Goal: Navigation & Orientation: Understand site structure

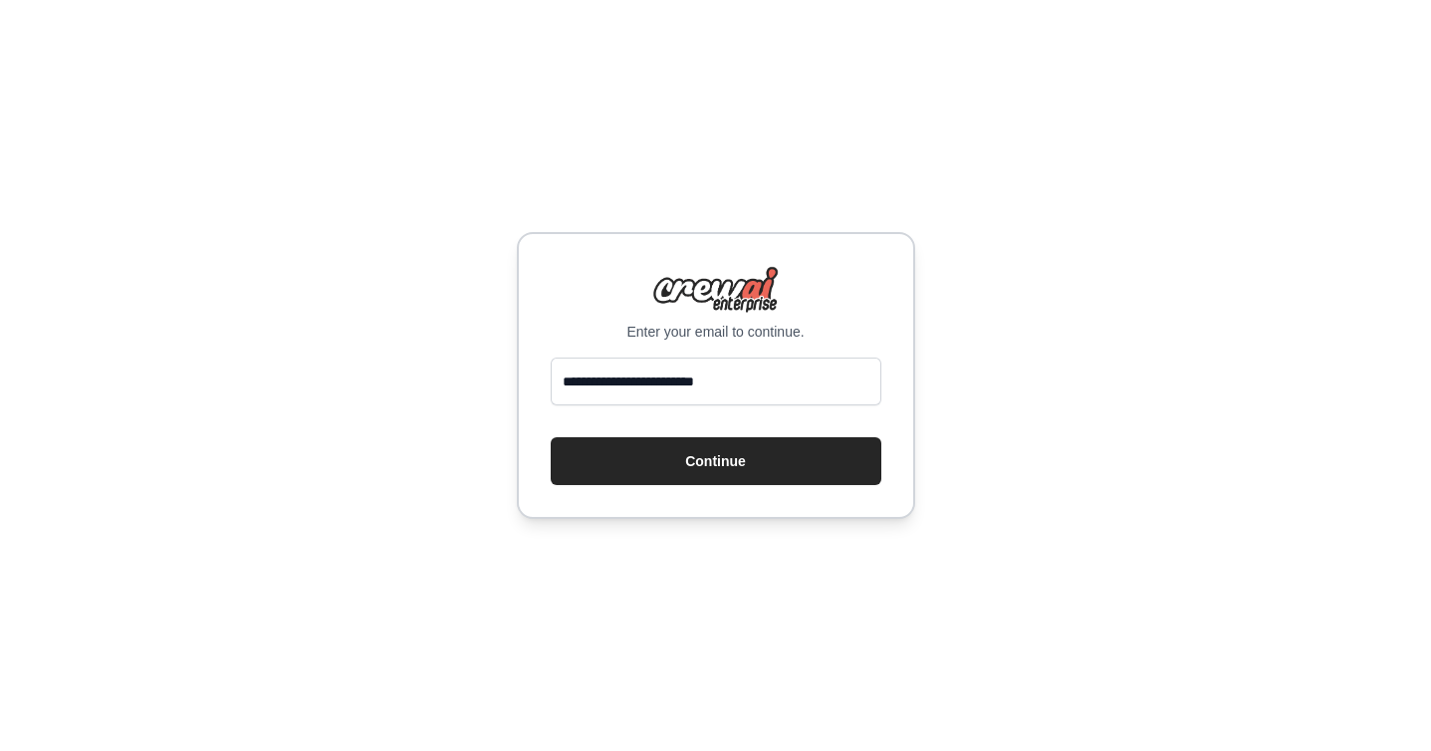
click at [729, 475] on button "Continue" at bounding box center [716, 461] width 331 height 48
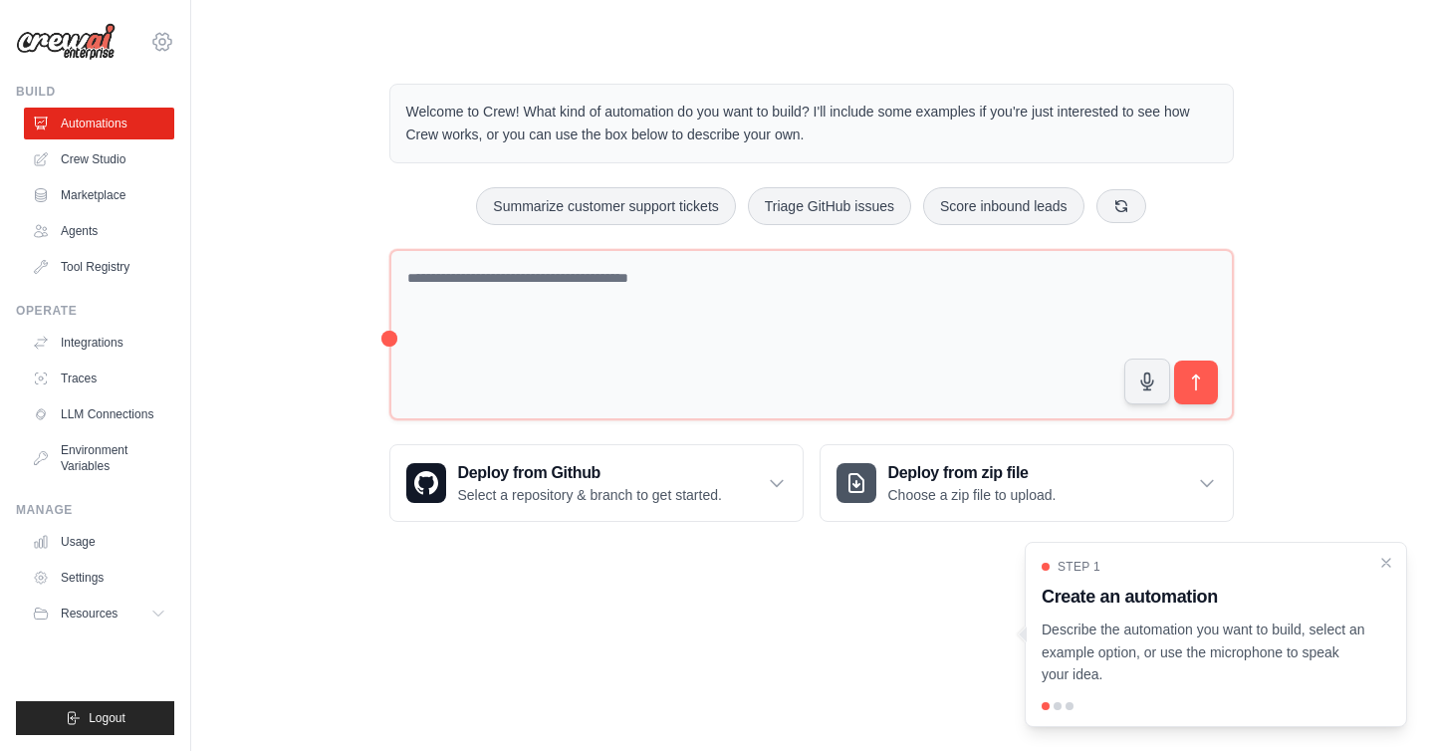
click at [163, 46] on icon at bounding box center [162, 42] width 24 height 24
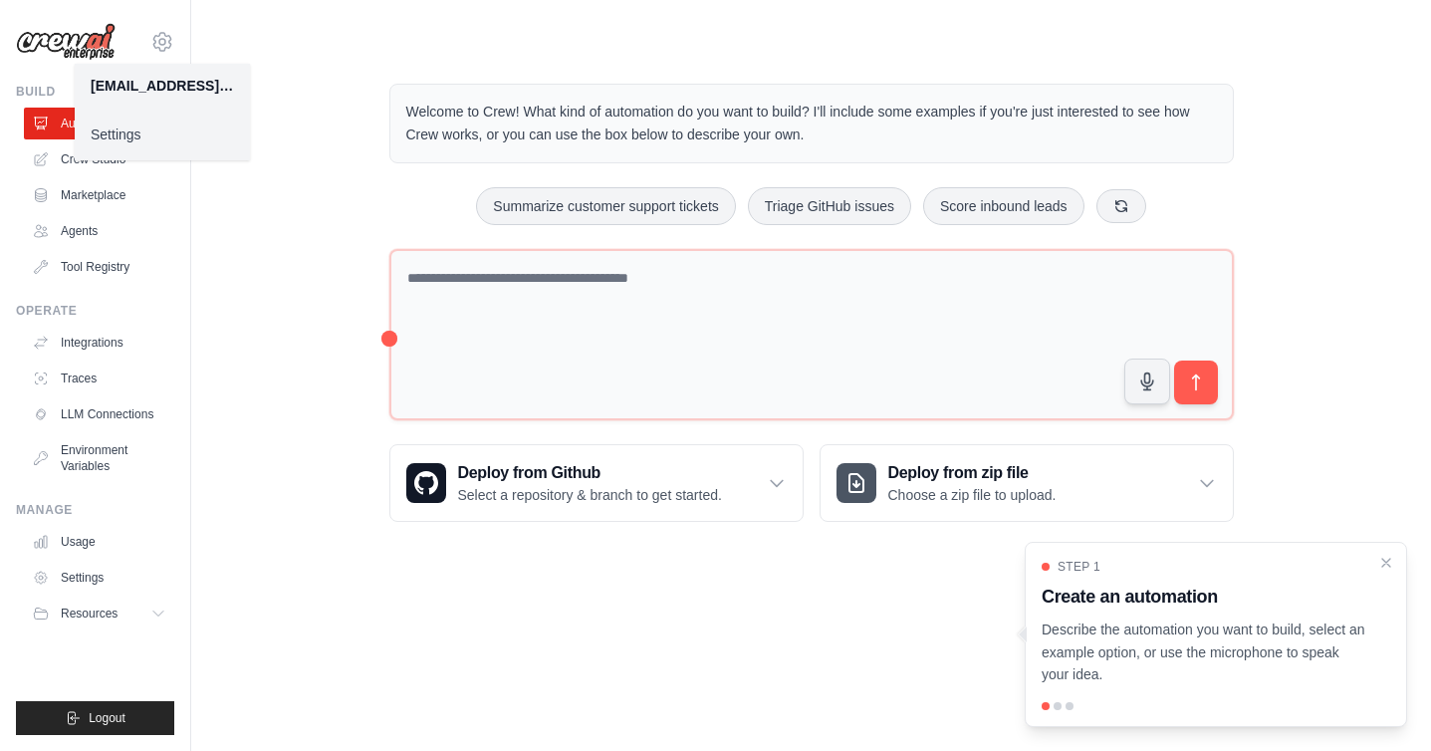
click at [212, 235] on div "Welcome to Crew! What kind of automation do you want to build? I'll include som…" at bounding box center [811, 303] width 1240 height 502
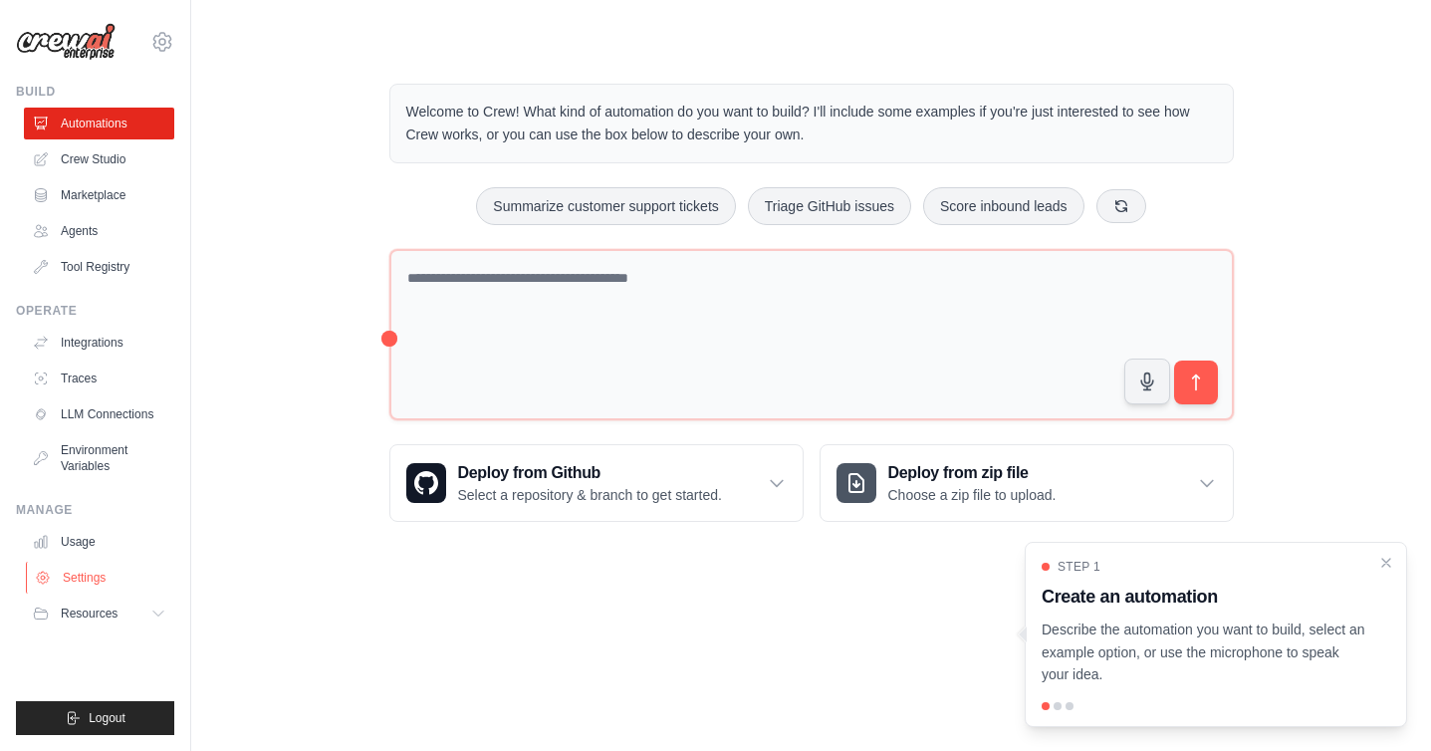
click at [91, 582] on link "Settings" at bounding box center [101, 578] width 150 height 32
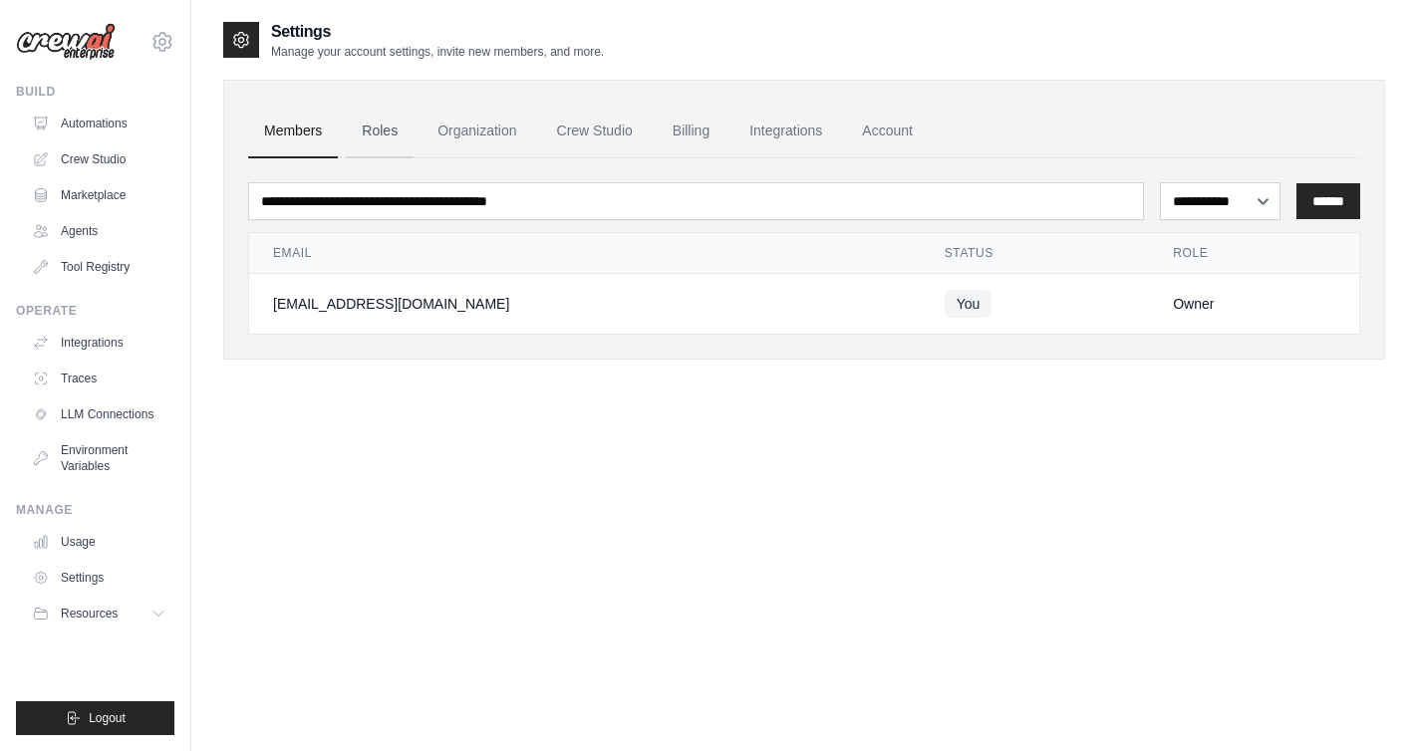
click at [382, 132] on link "Roles" at bounding box center [380, 132] width 68 height 54
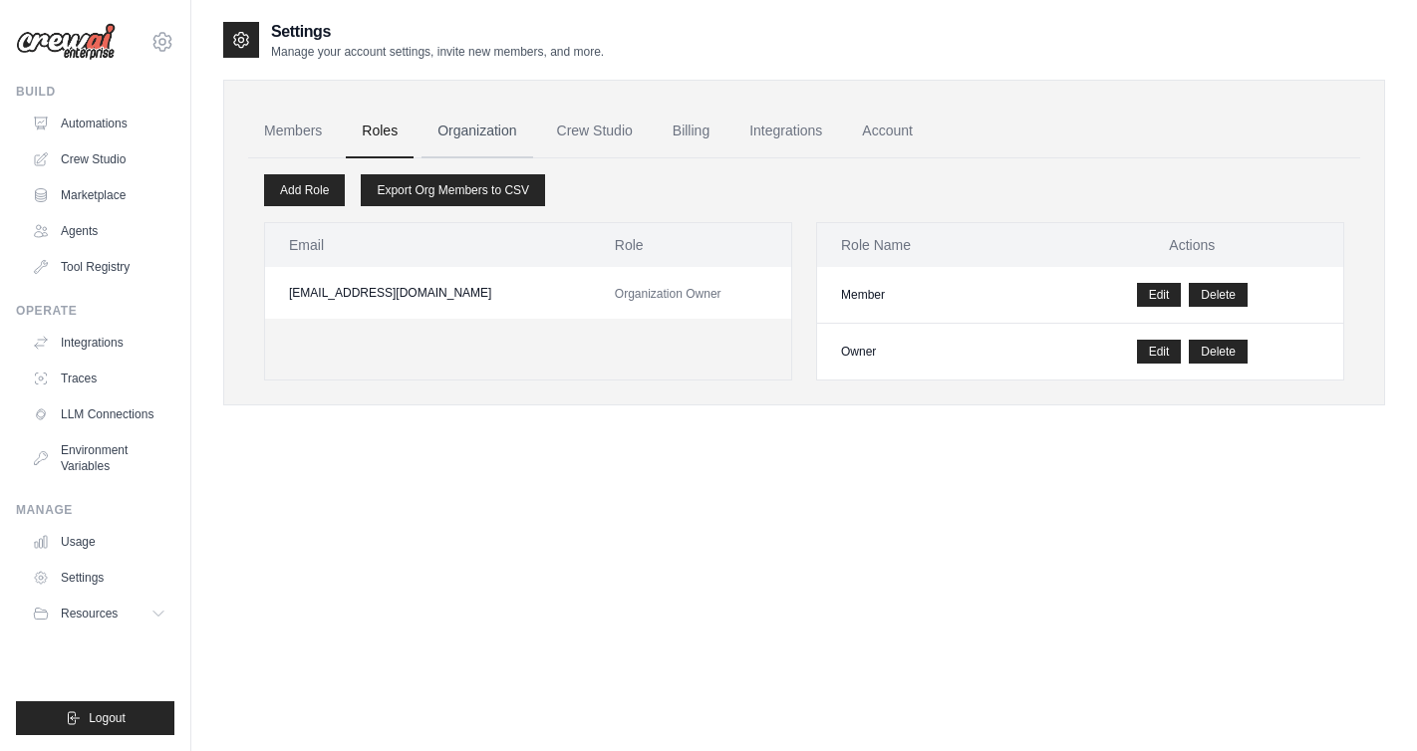
click at [448, 129] on link "Organization" at bounding box center [476, 132] width 111 height 54
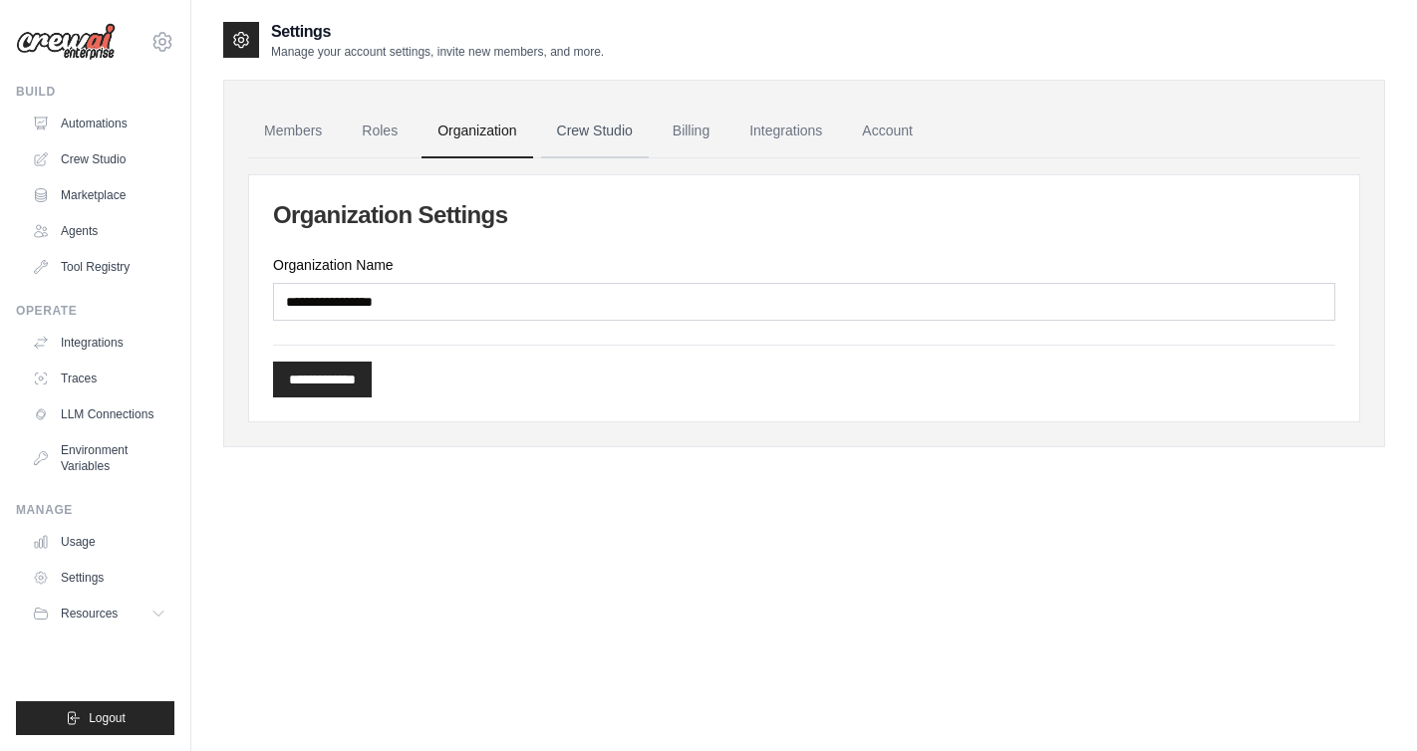
click at [582, 127] on link "Crew Studio" at bounding box center [595, 132] width 108 height 54
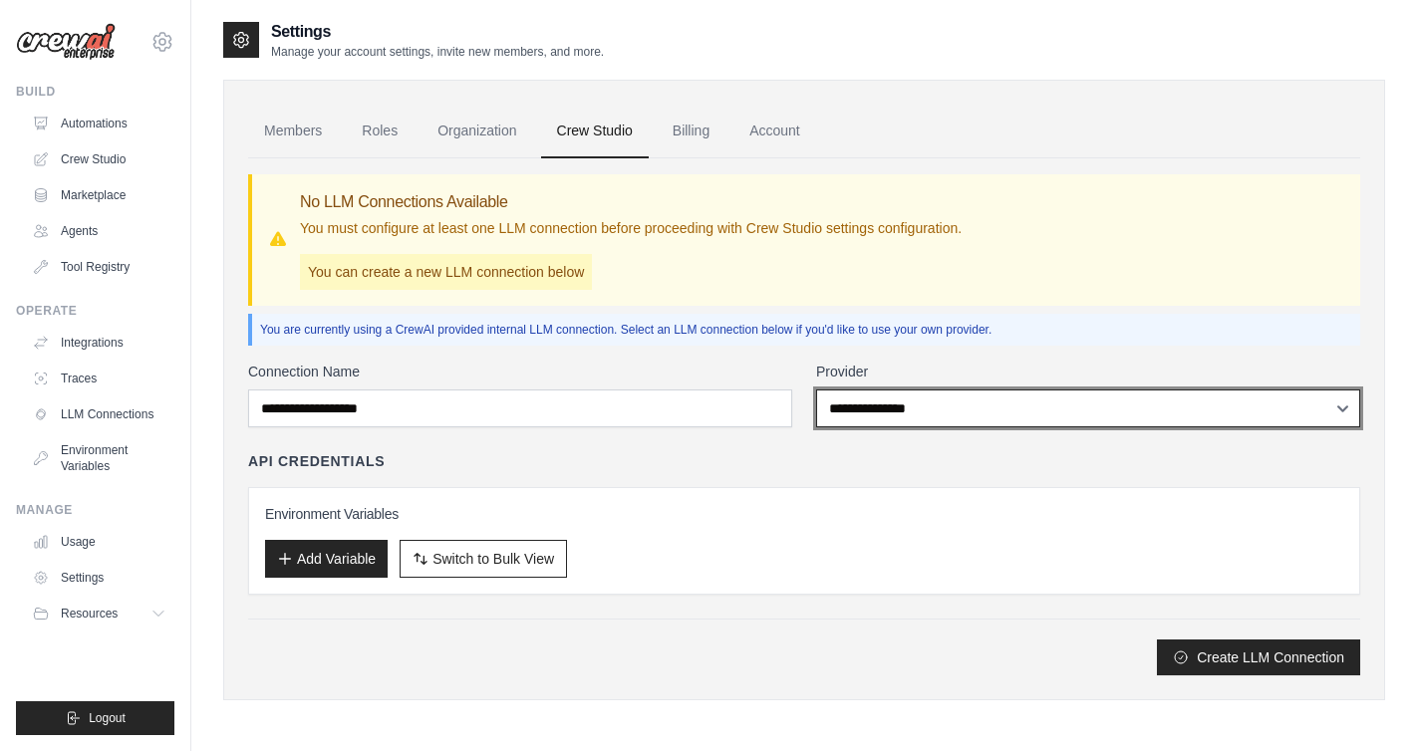
click at [1040, 406] on select "**********" at bounding box center [1088, 409] width 544 height 38
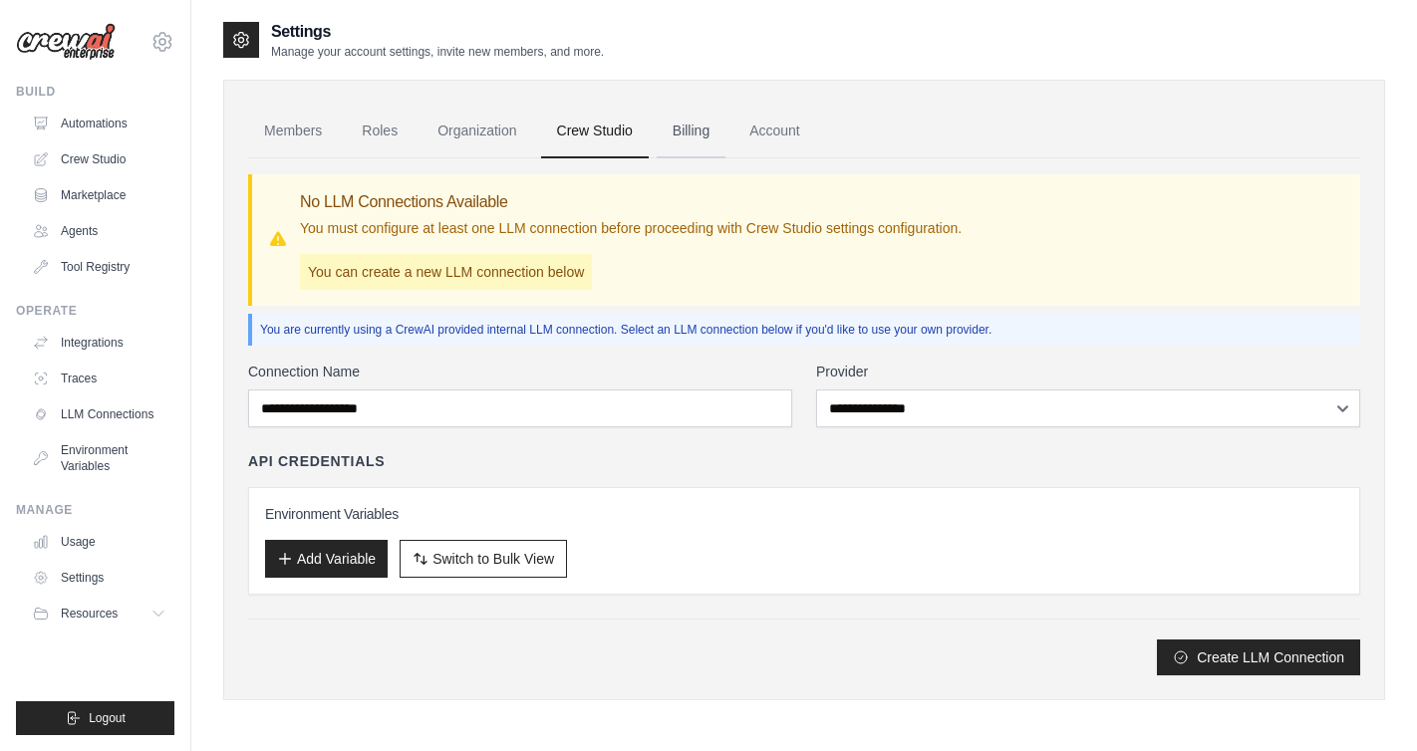
click at [683, 127] on link "Billing" at bounding box center [690, 132] width 69 height 54
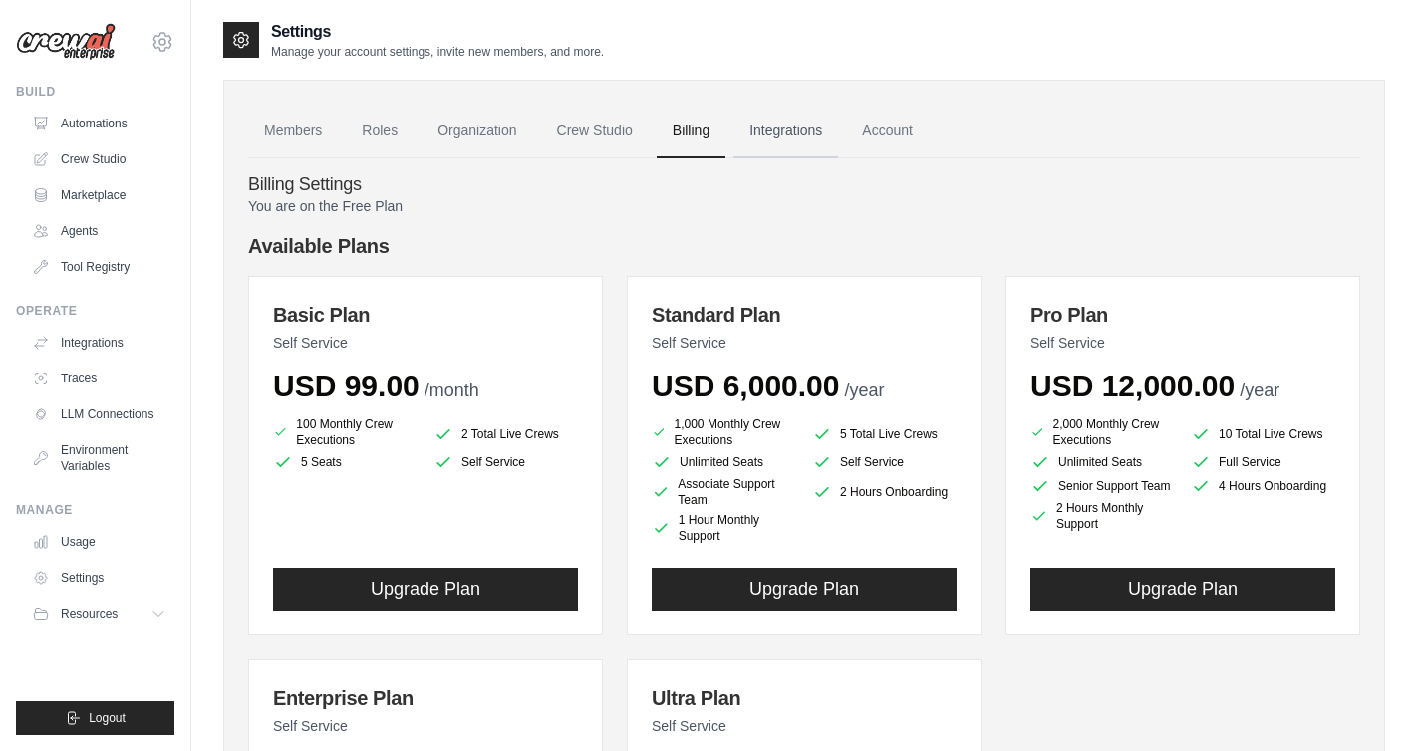
click at [767, 132] on link "Integrations" at bounding box center [785, 132] width 105 height 54
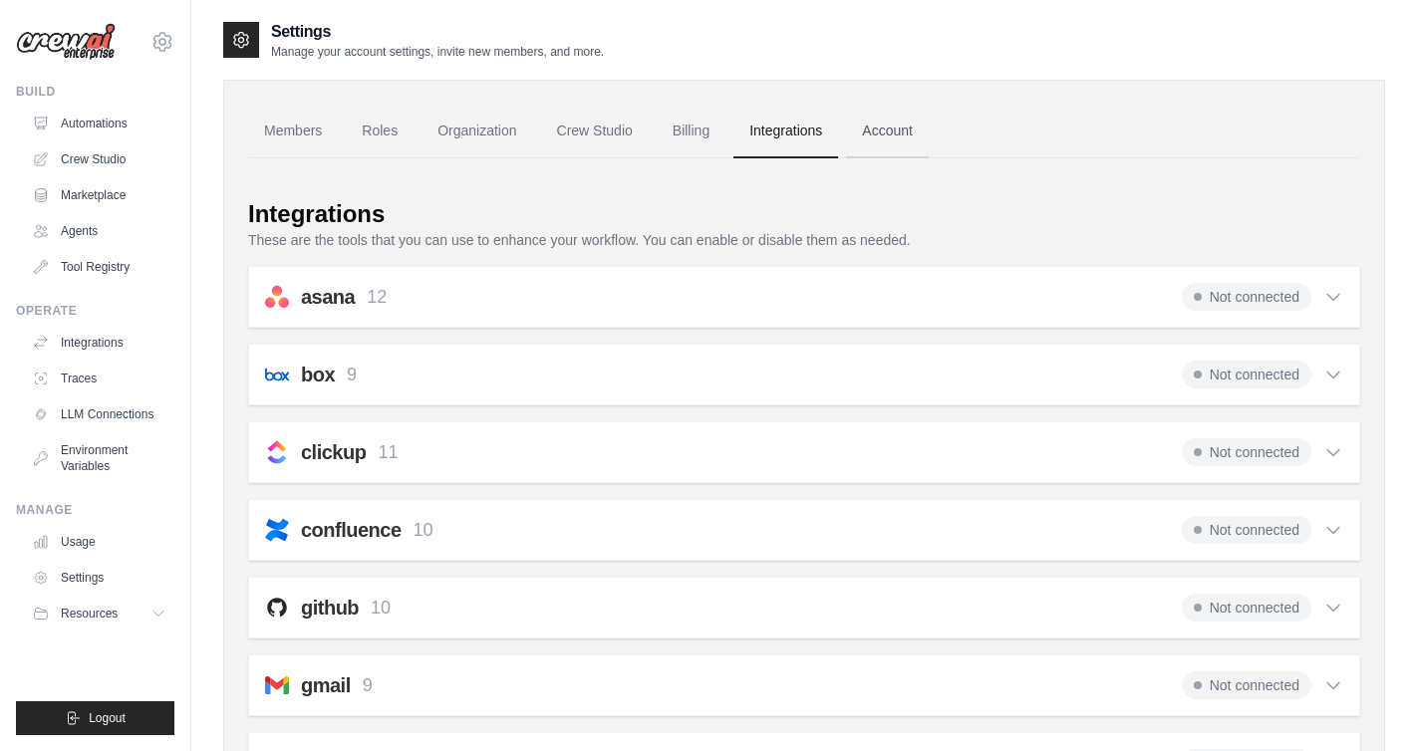
click at [899, 131] on link "Account" at bounding box center [887, 132] width 83 height 54
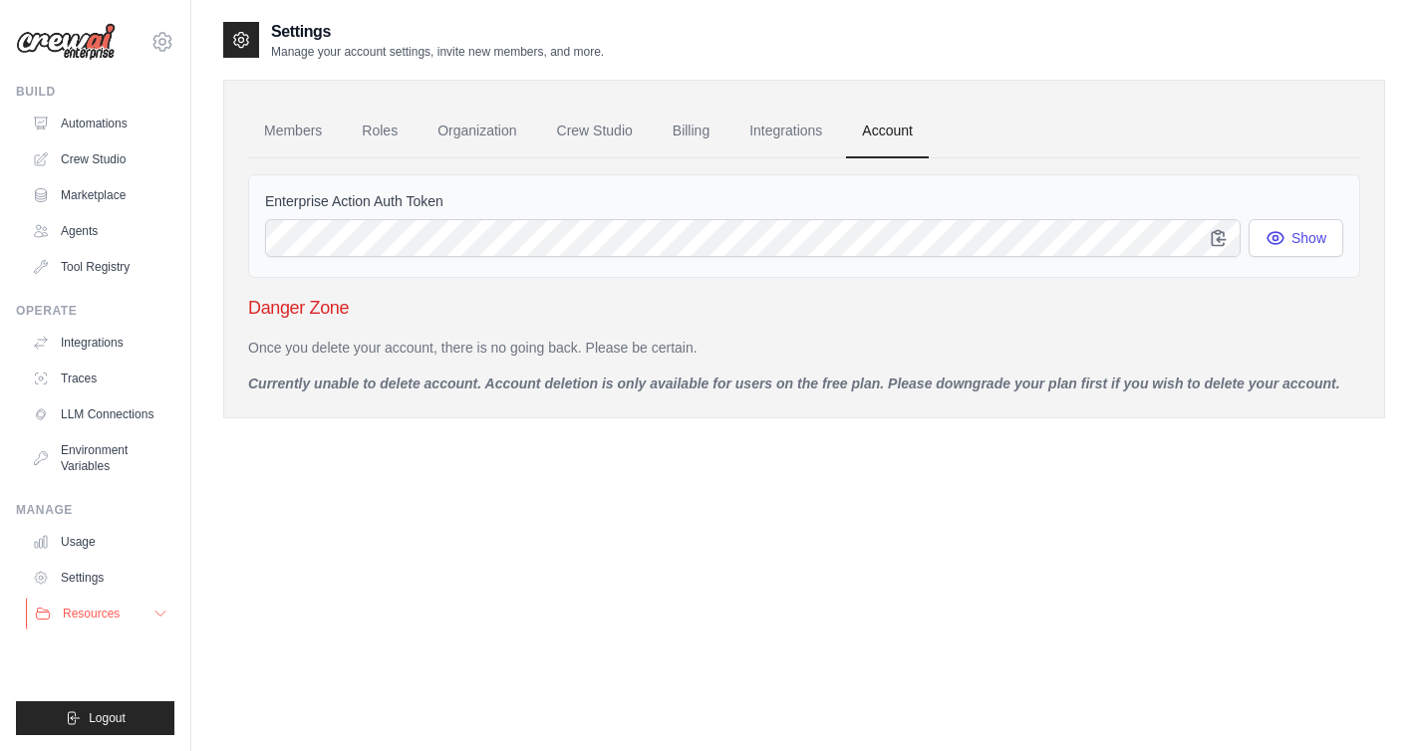
click at [94, 607] on span "Resources" at bounding box center [91, 614] width 57 height 16
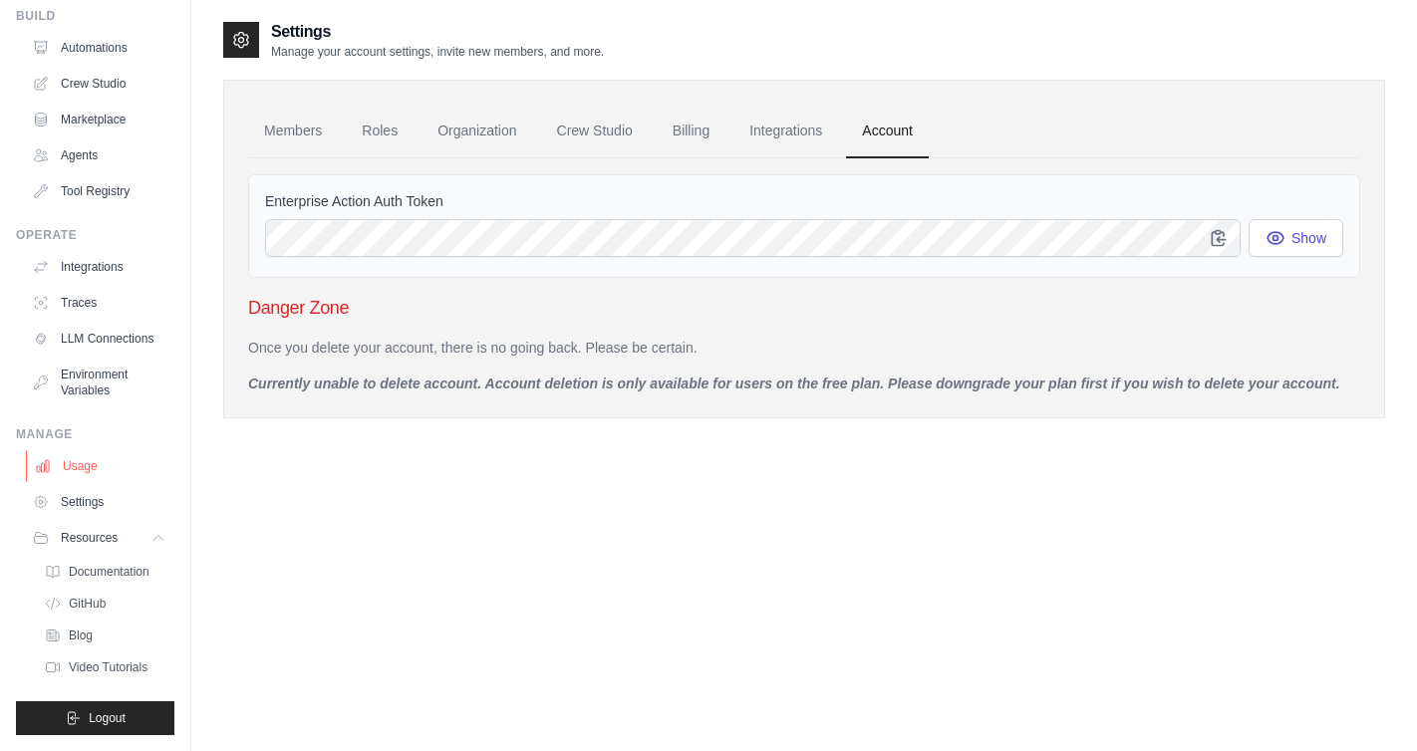
click at [88, 457] on link "Usage" at bounding box center [101, 466] width 150 height 32
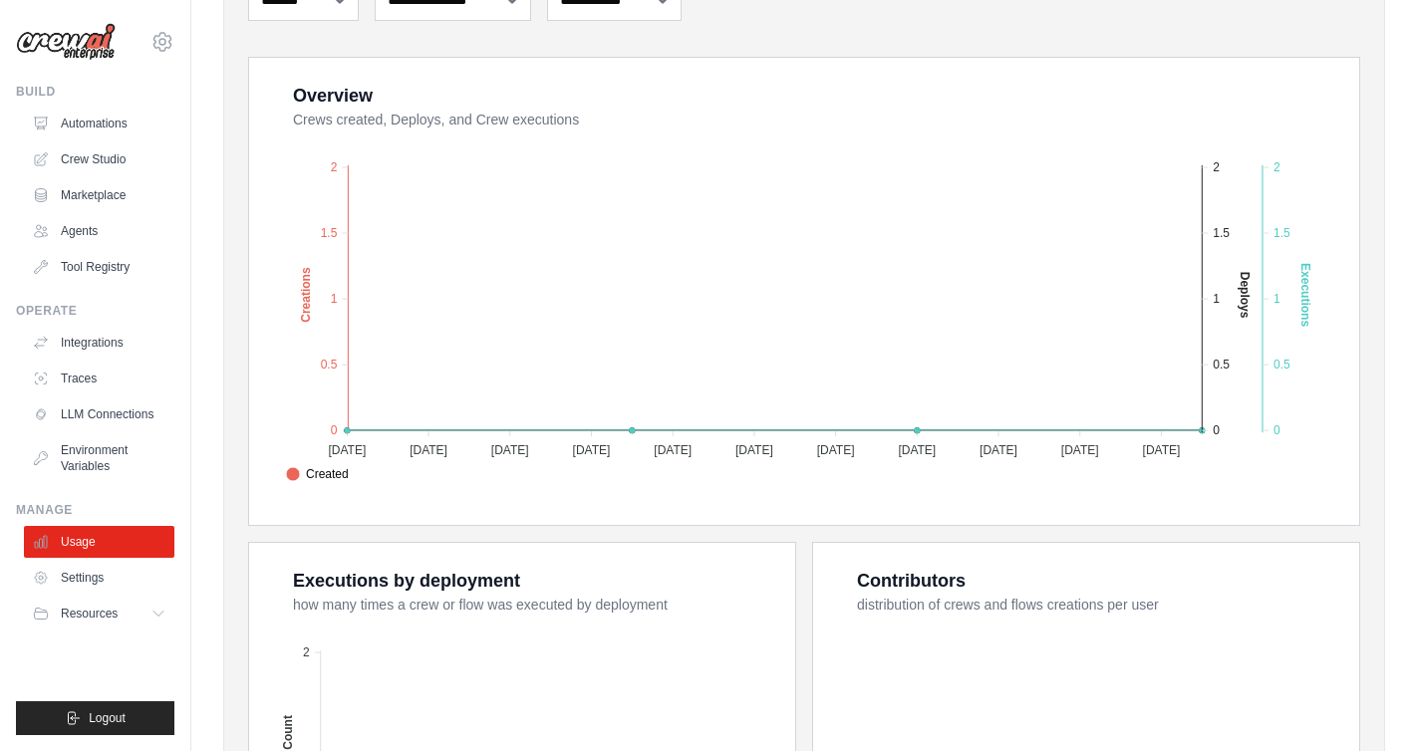
scroll to position [256, 0]
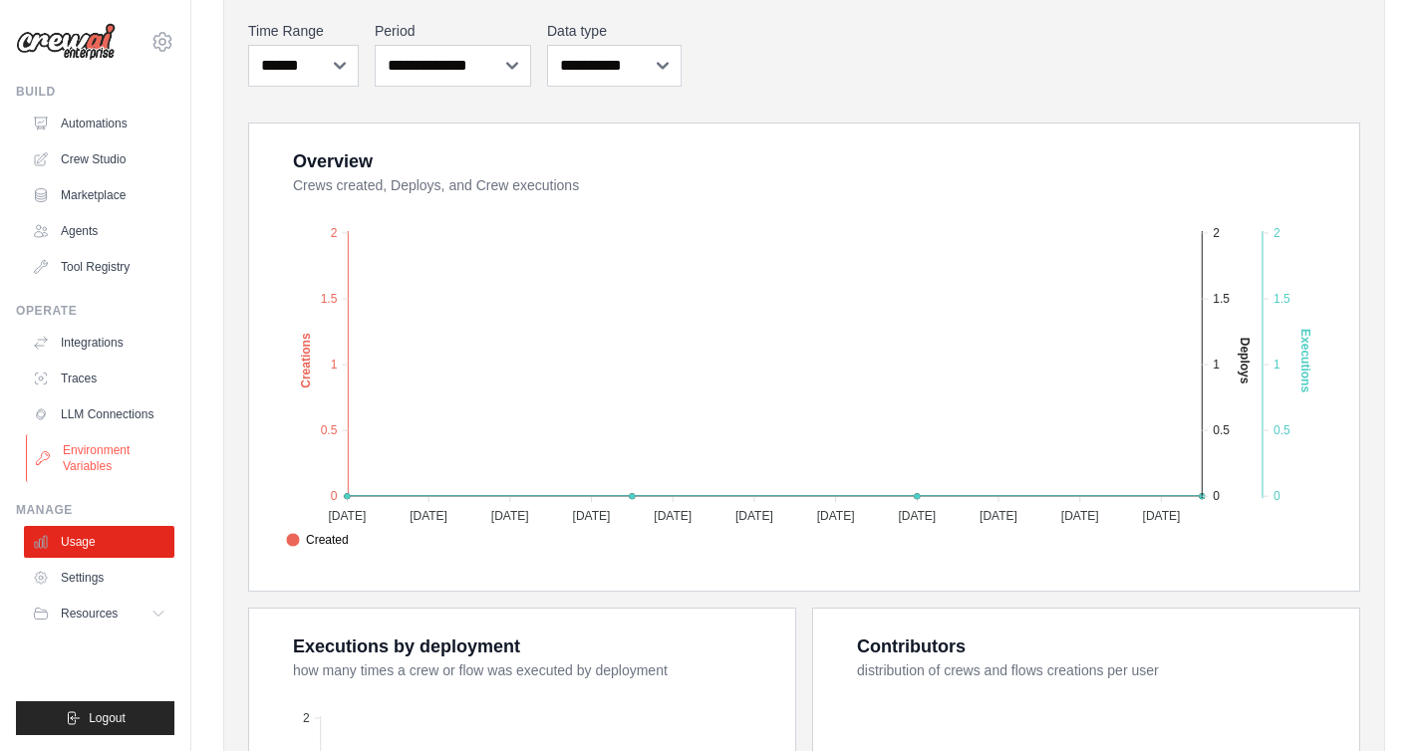
click at [98, 446] on link "Environment Variables" at bounding box center [101, 458] width 150 height 48
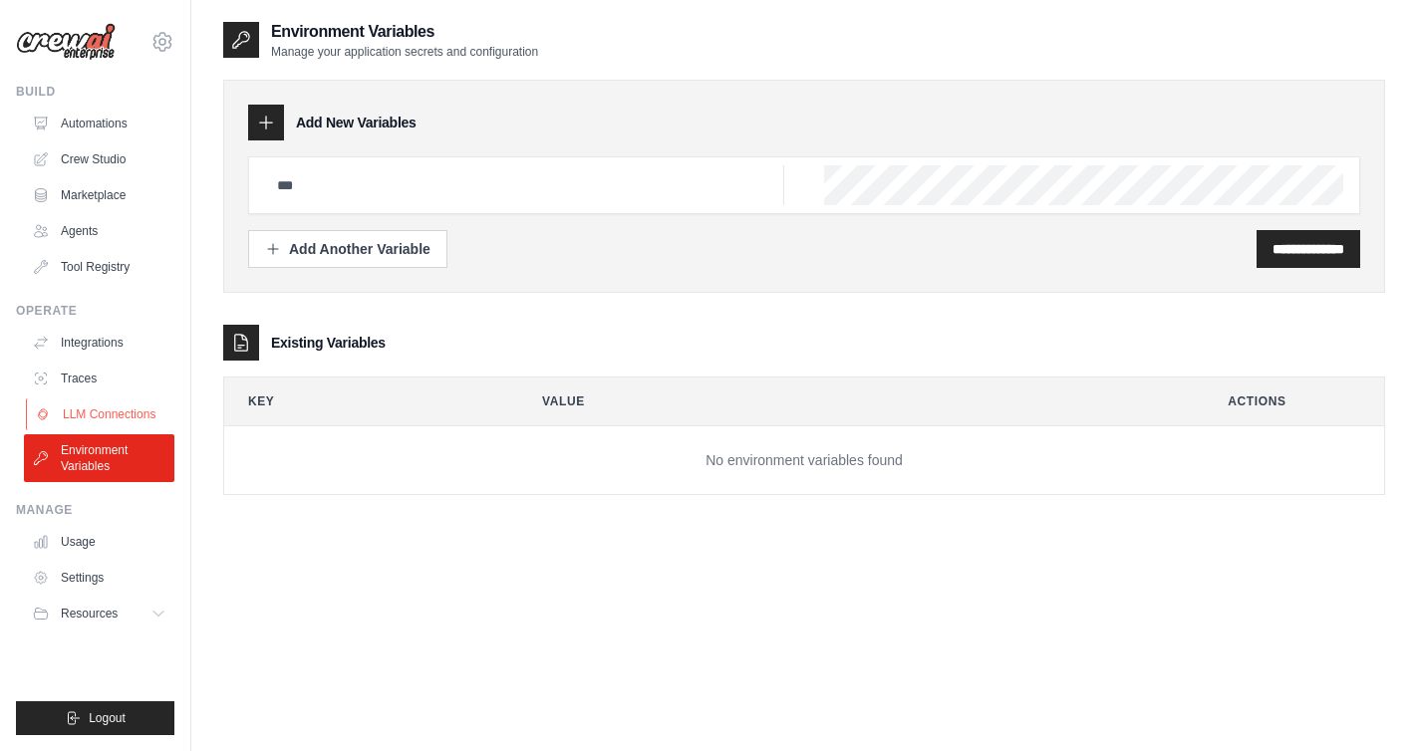
click at [108, 400] on link "LLM Connections" at bounding box center [101, 414] width 150 height 32
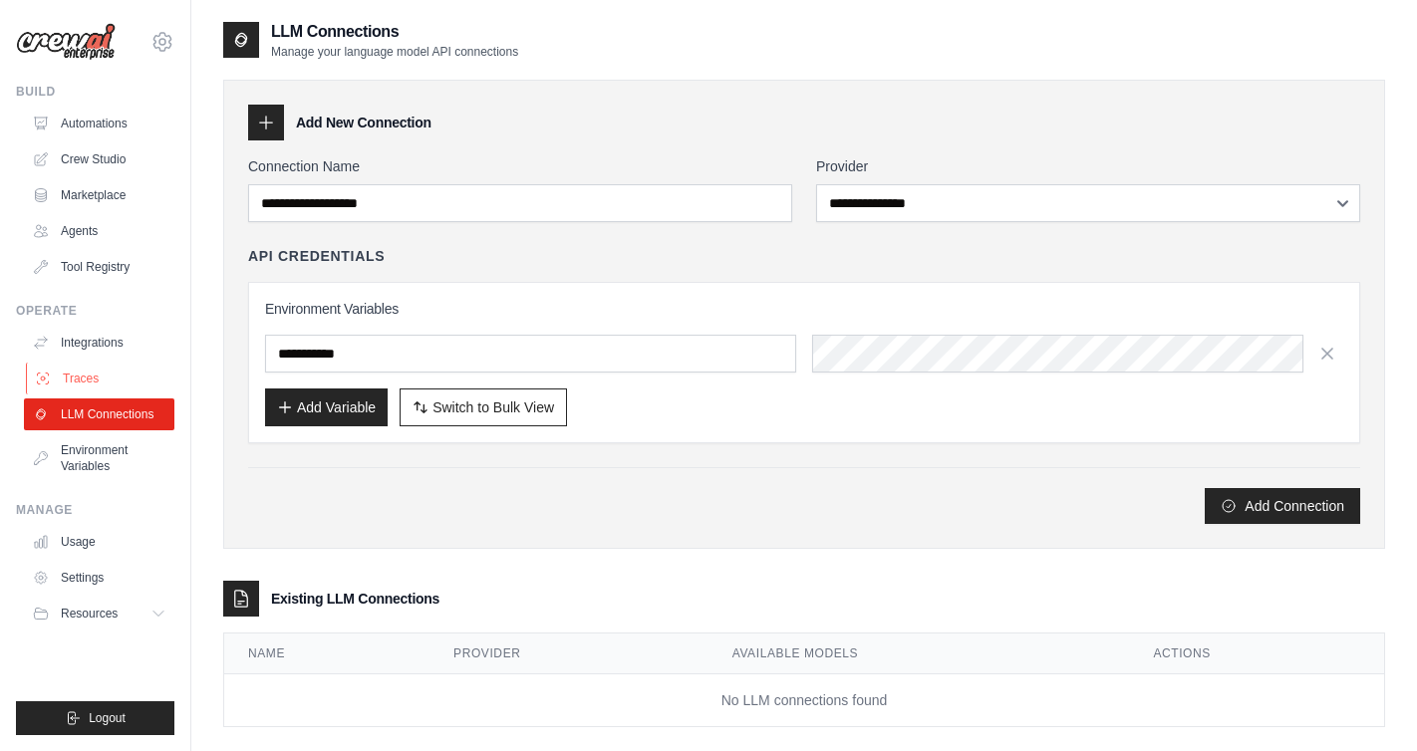
click at [103, 370] on link "Traces" at bounding box center [101, 379] width 150 height 32
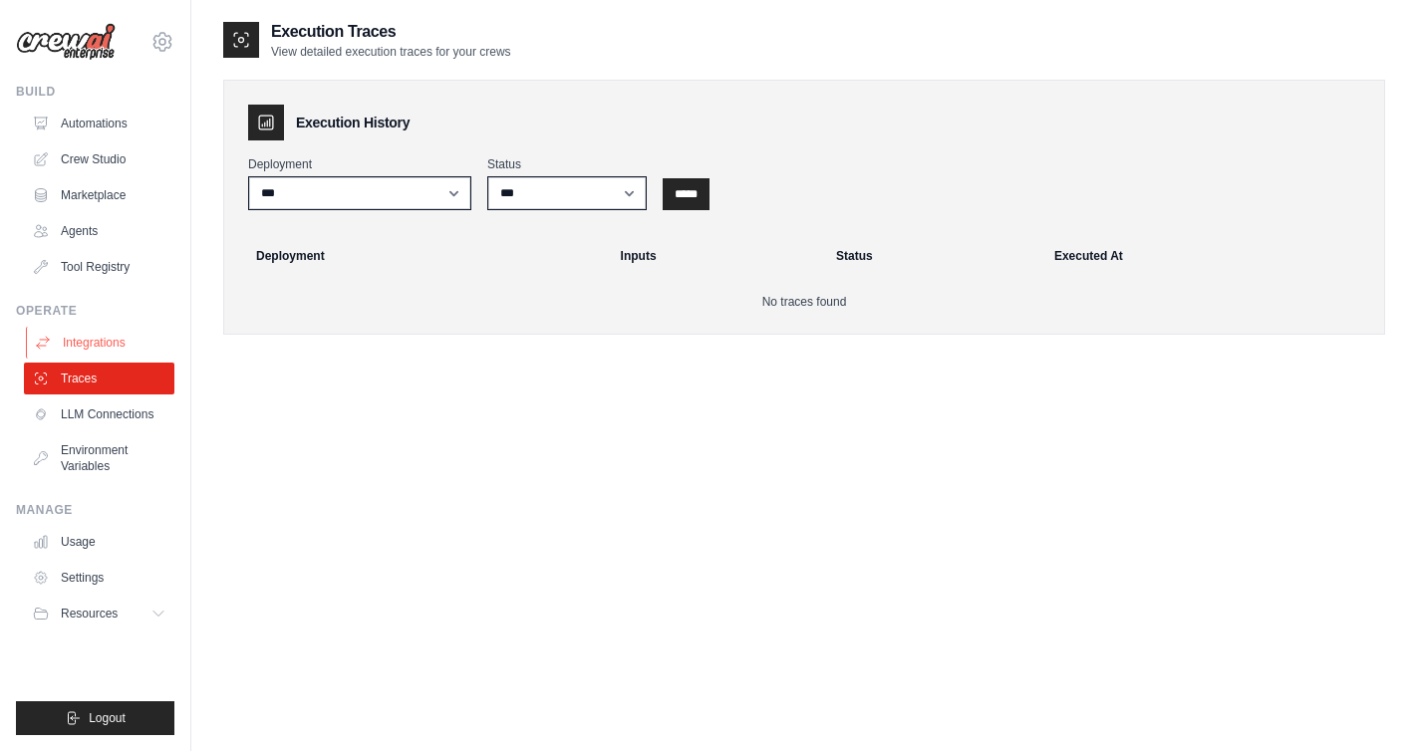
click at [103, 341] on link "Integrations" at bounding box center [101, 343] width 150 height 32
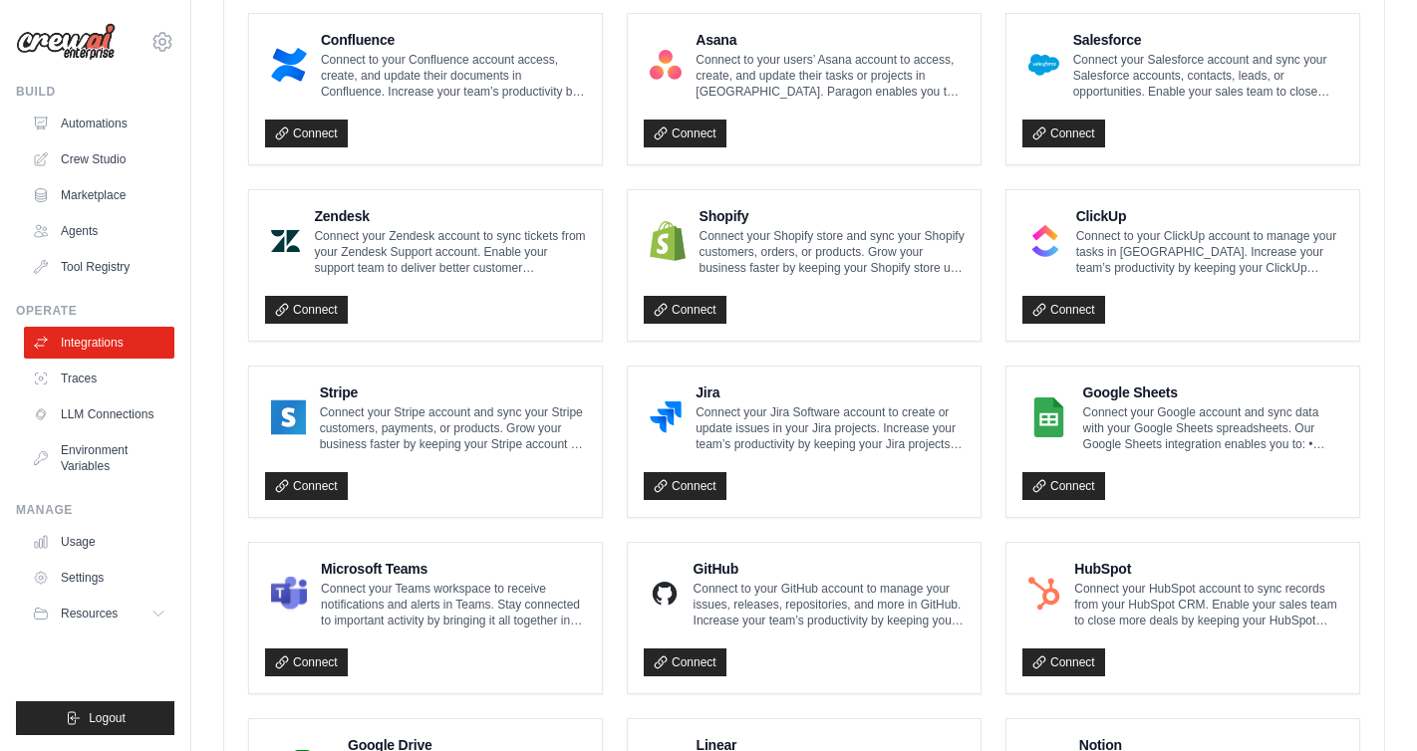
scroll to position [771, 0]
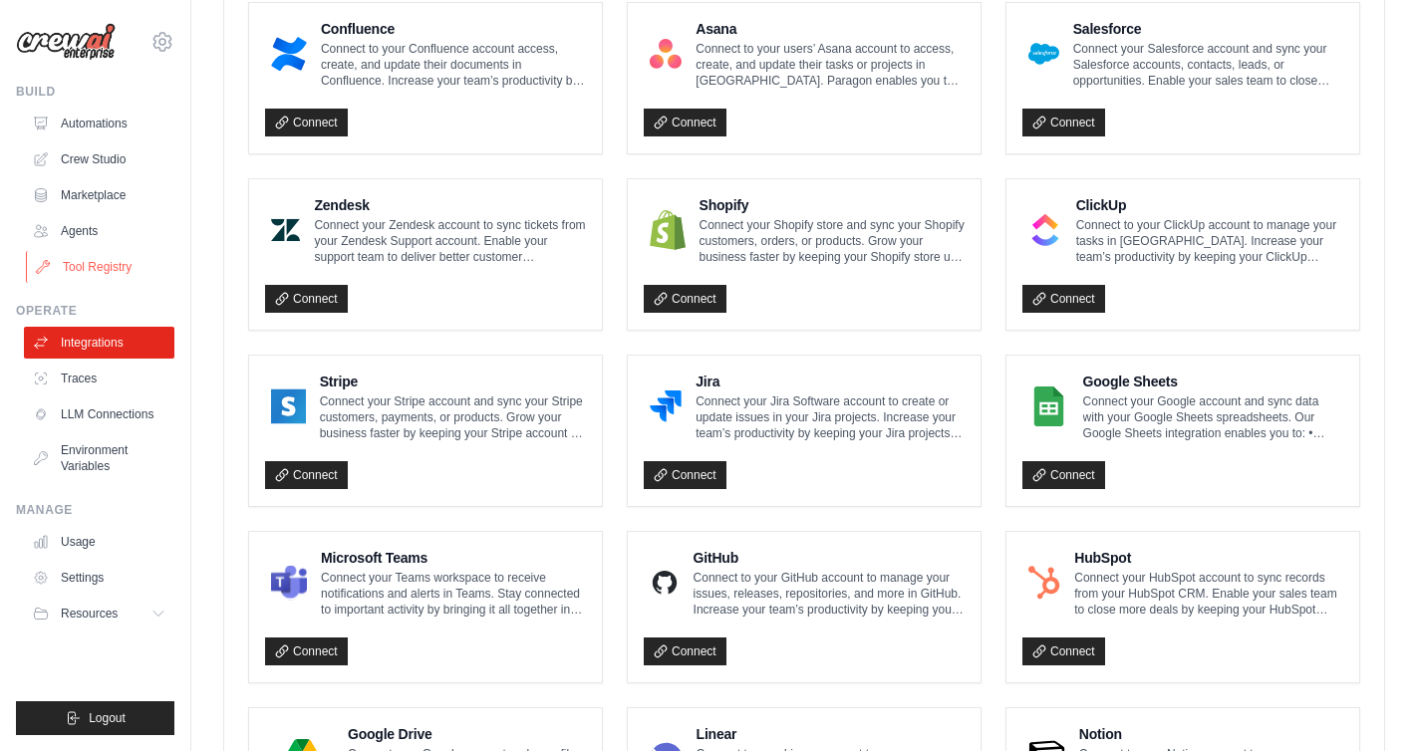
click at [85, 272] on link "Tool Registry" at bounding box center [101, 267] width 150 height 32
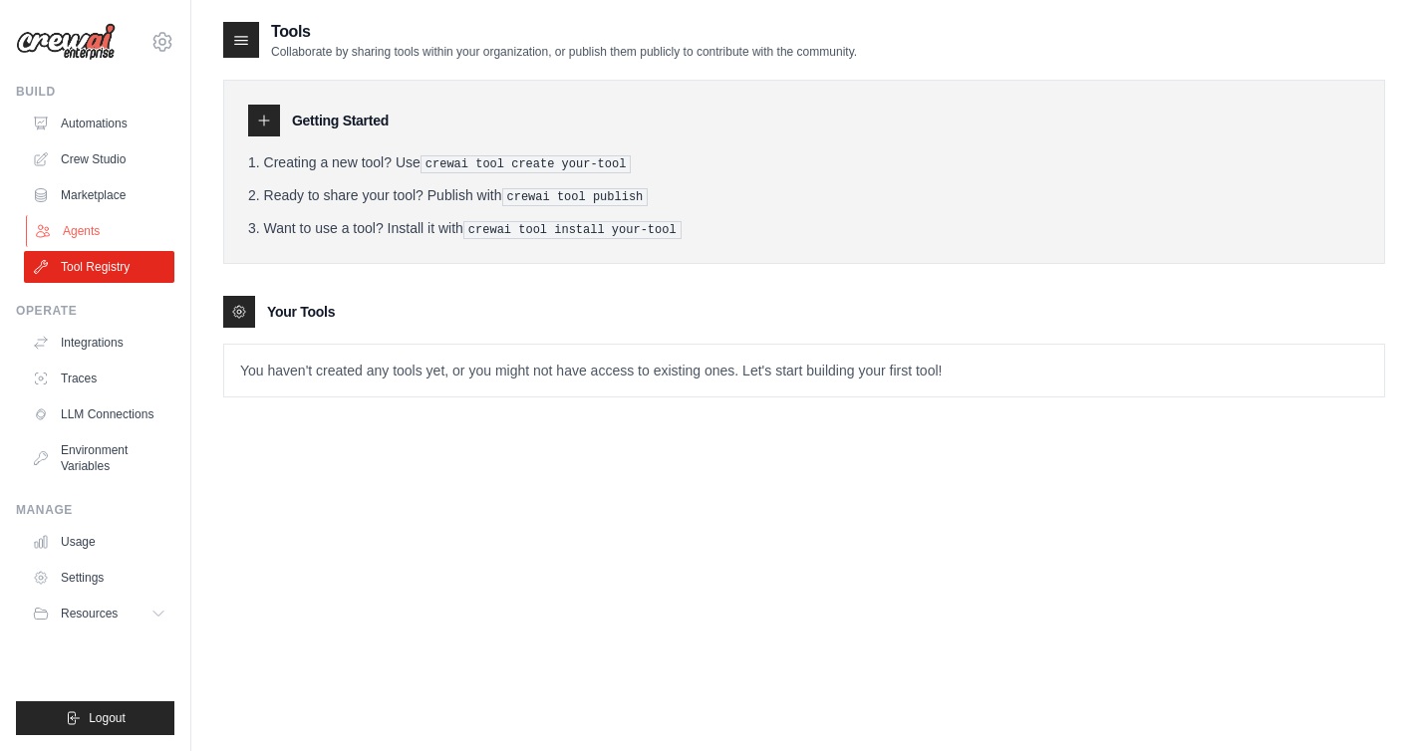
click at [81, 230] on link "Agents" at bounding box center [101, 231] width 150 height 32
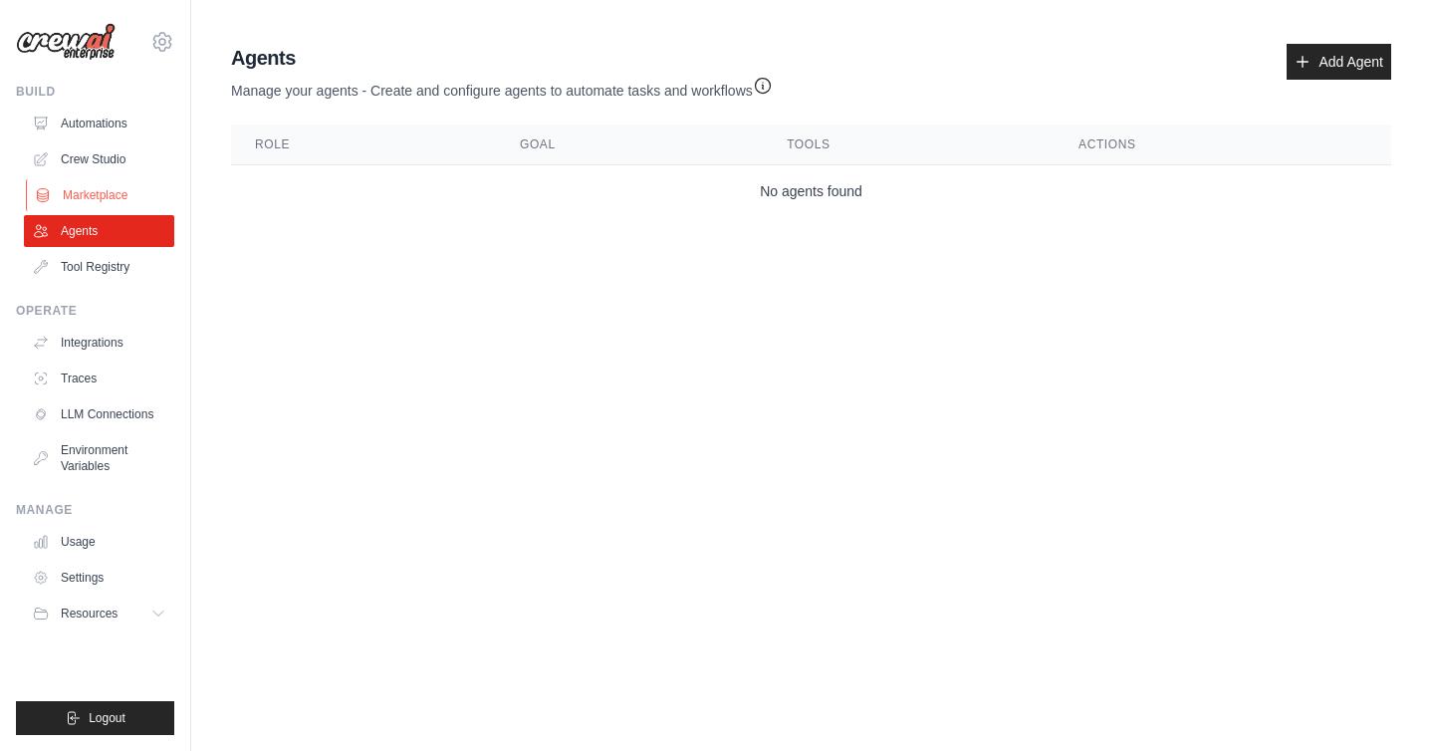
click at [100, 198] on link "Marketplace" at bounding box center [101, 195] width 150 height 32
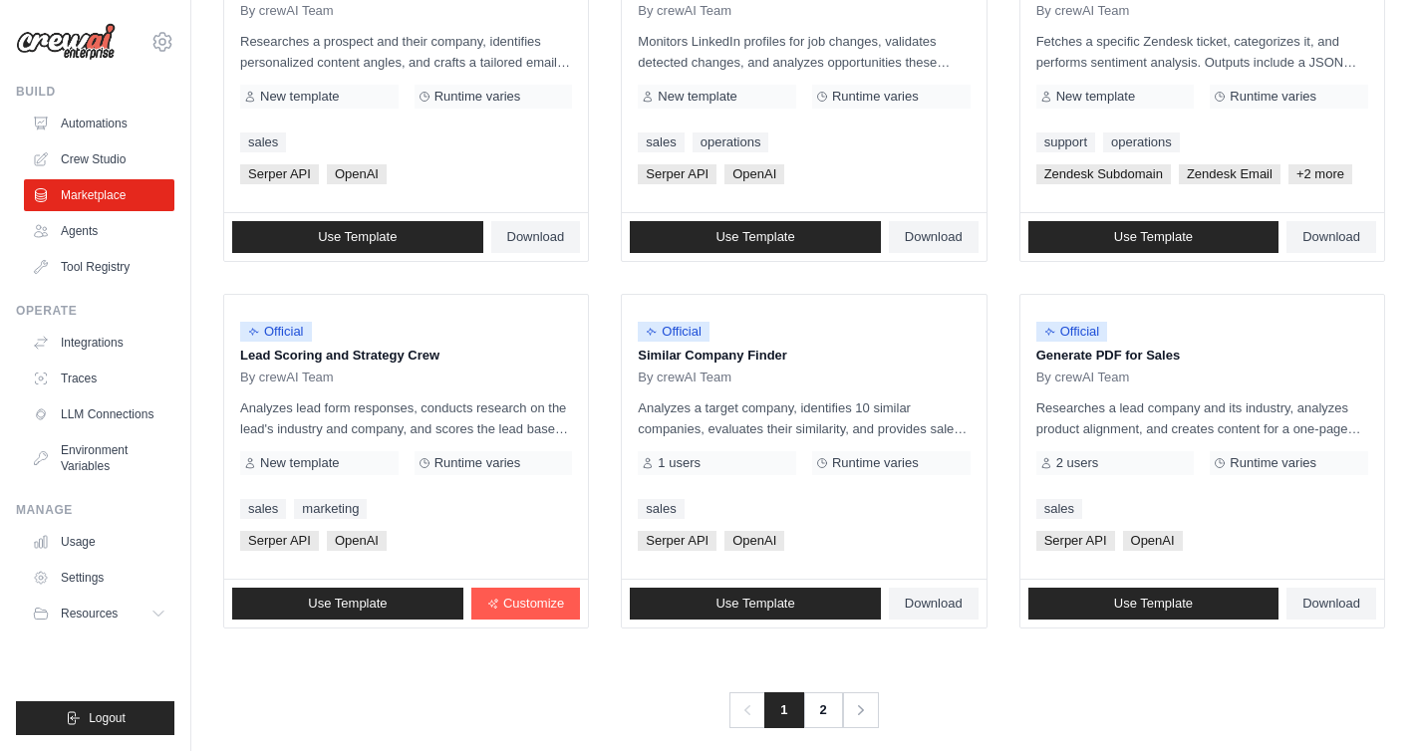
scroll to position [1095, 0]
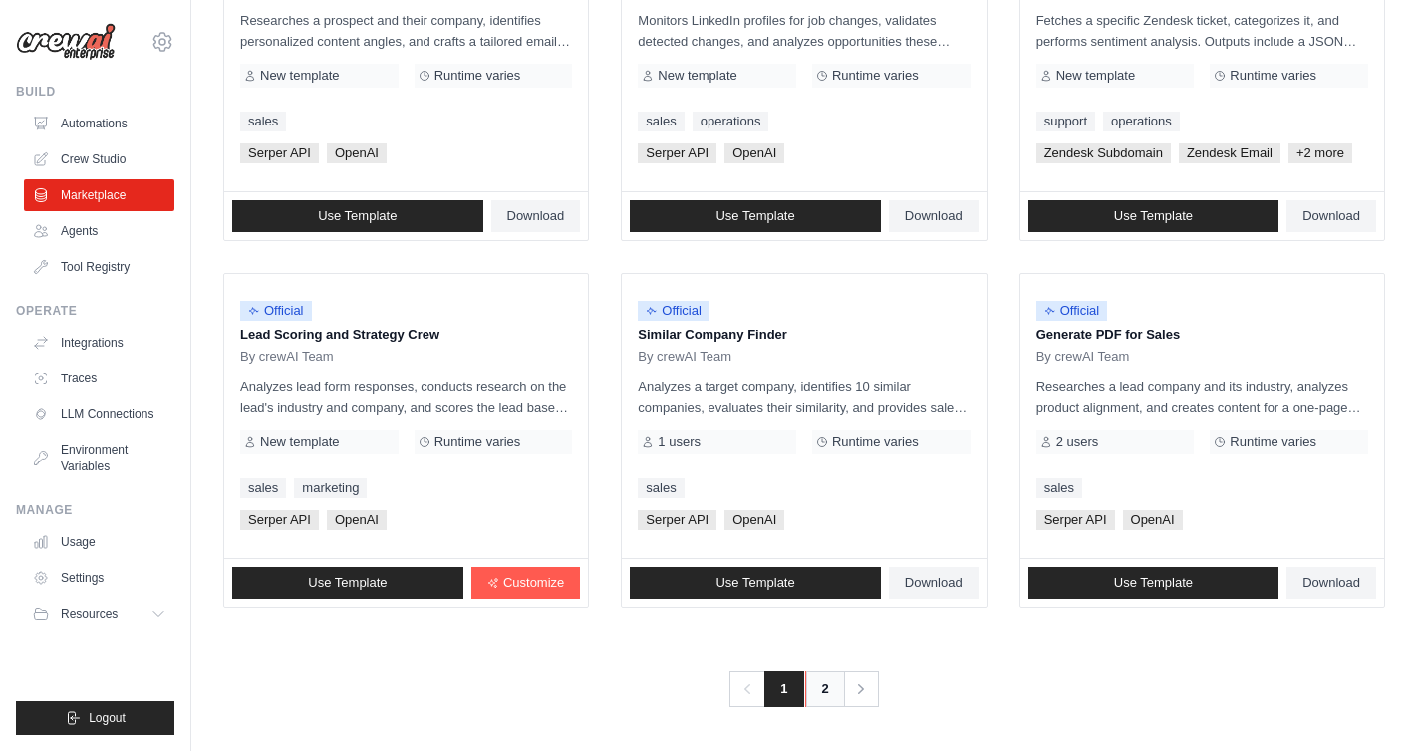
click at [826, 686] on link "2" at bounding box center [825, 689] width 40 height 36
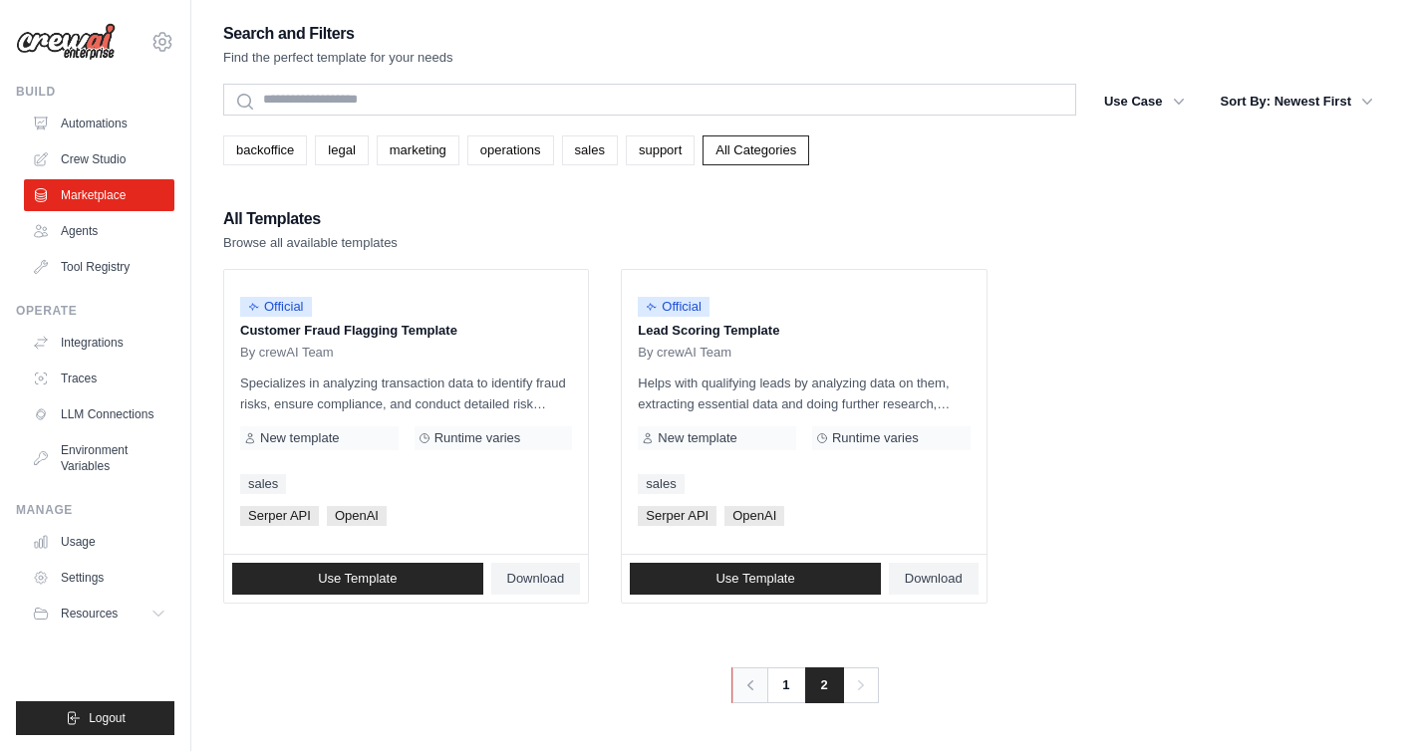
click at [741, 677] on icon "Pagination" at bounding box center [750, 685] width 20 height 20
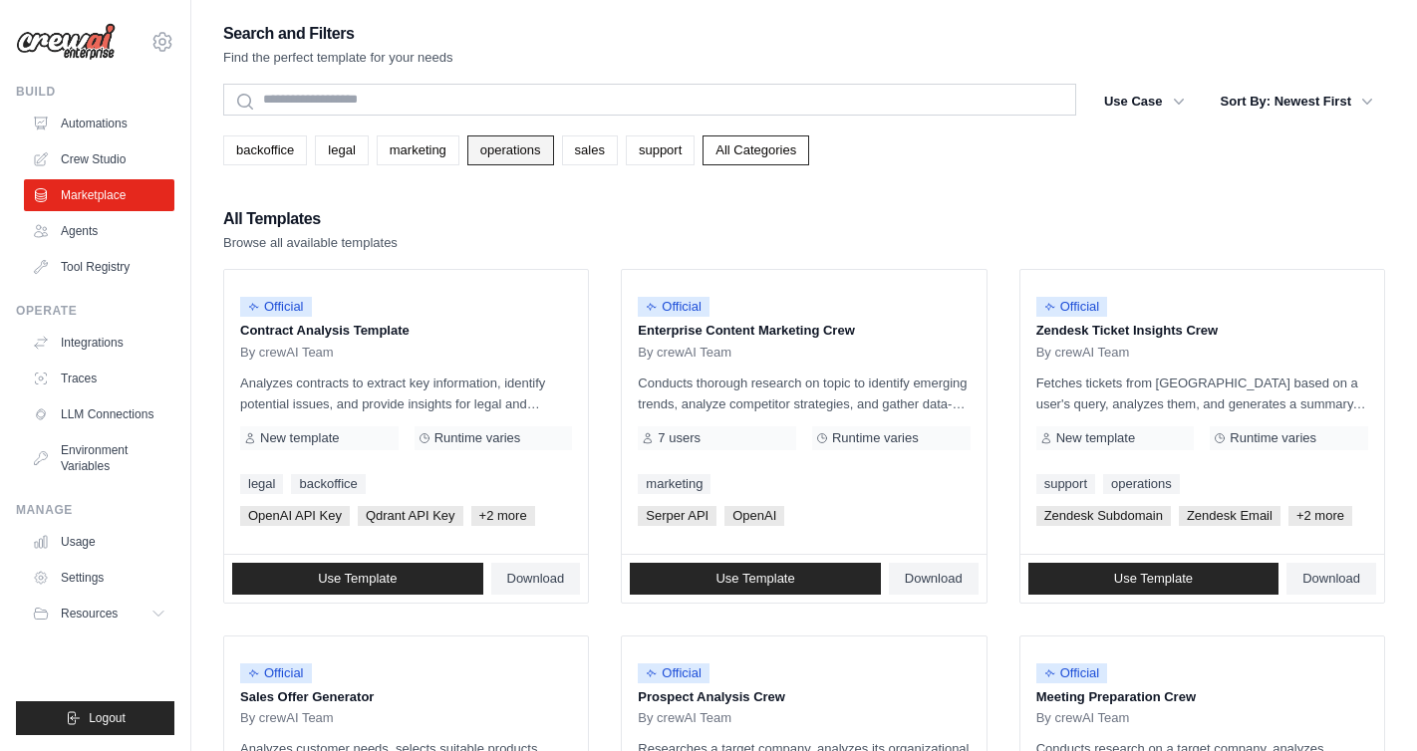
click at [501, 151] on link "operations" at bounding box center [510, 150] width 87 height 30
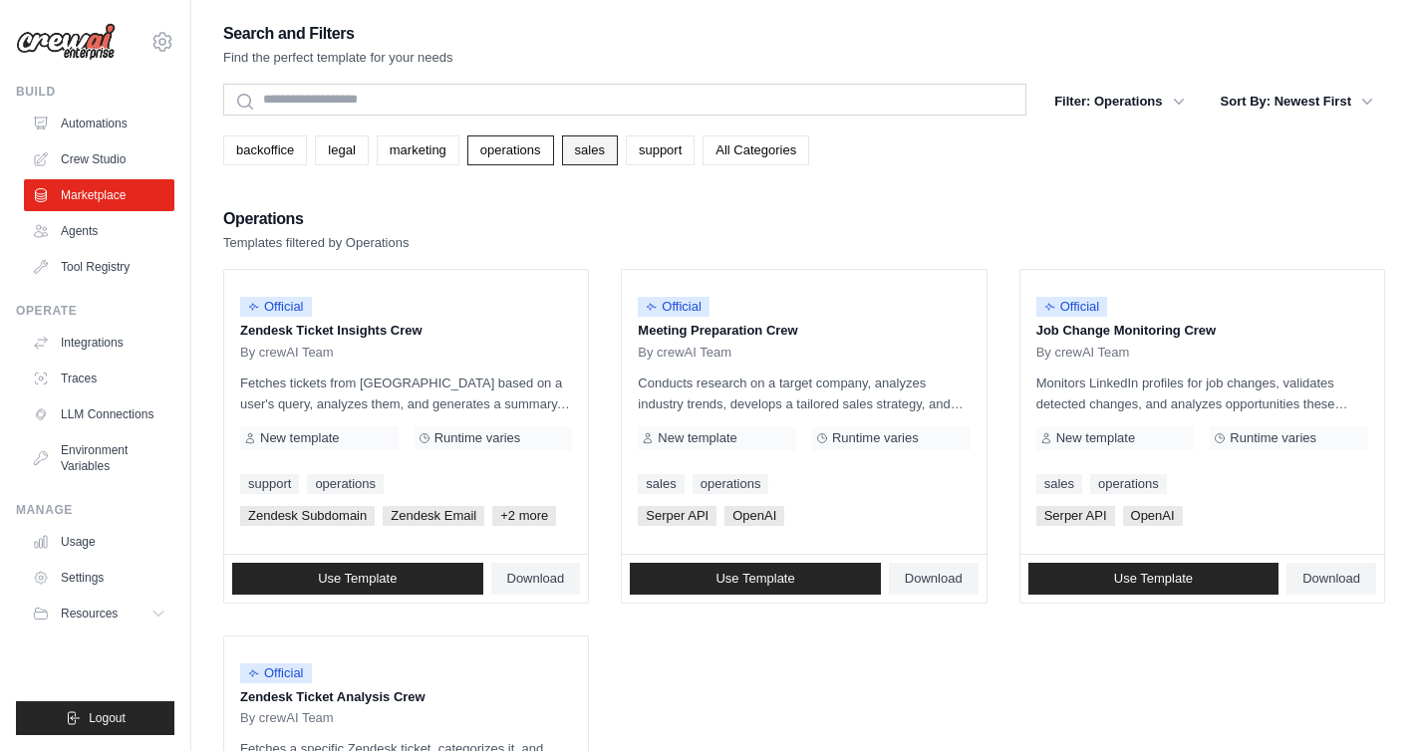
click at [595, 146] on link "sales" at bounding box center [590, 150] width 56 height 30
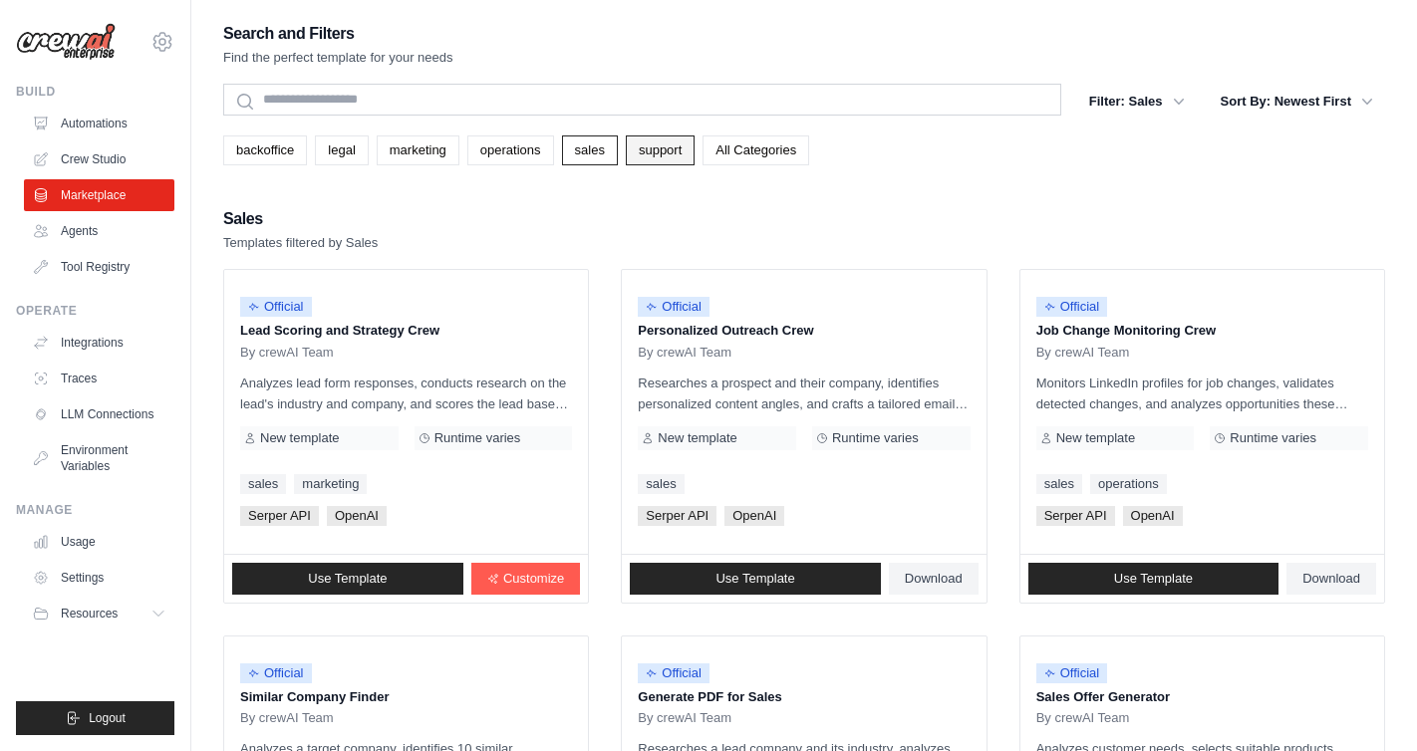
click at [635, 149] on link "support" at bounding box center [660, 150] width 69 height 30
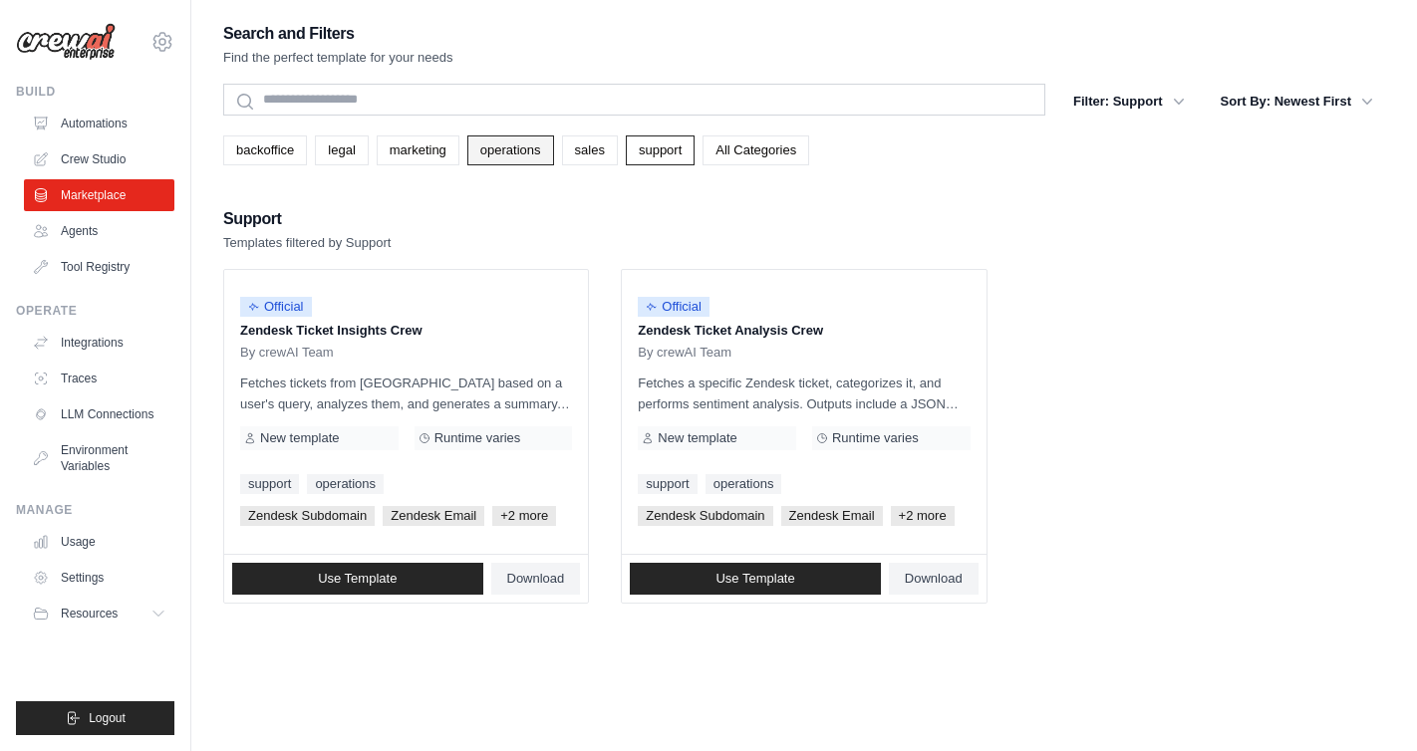
click at [475, 140] on link "operations" at bounding box center [510, 150] width 87 height 30
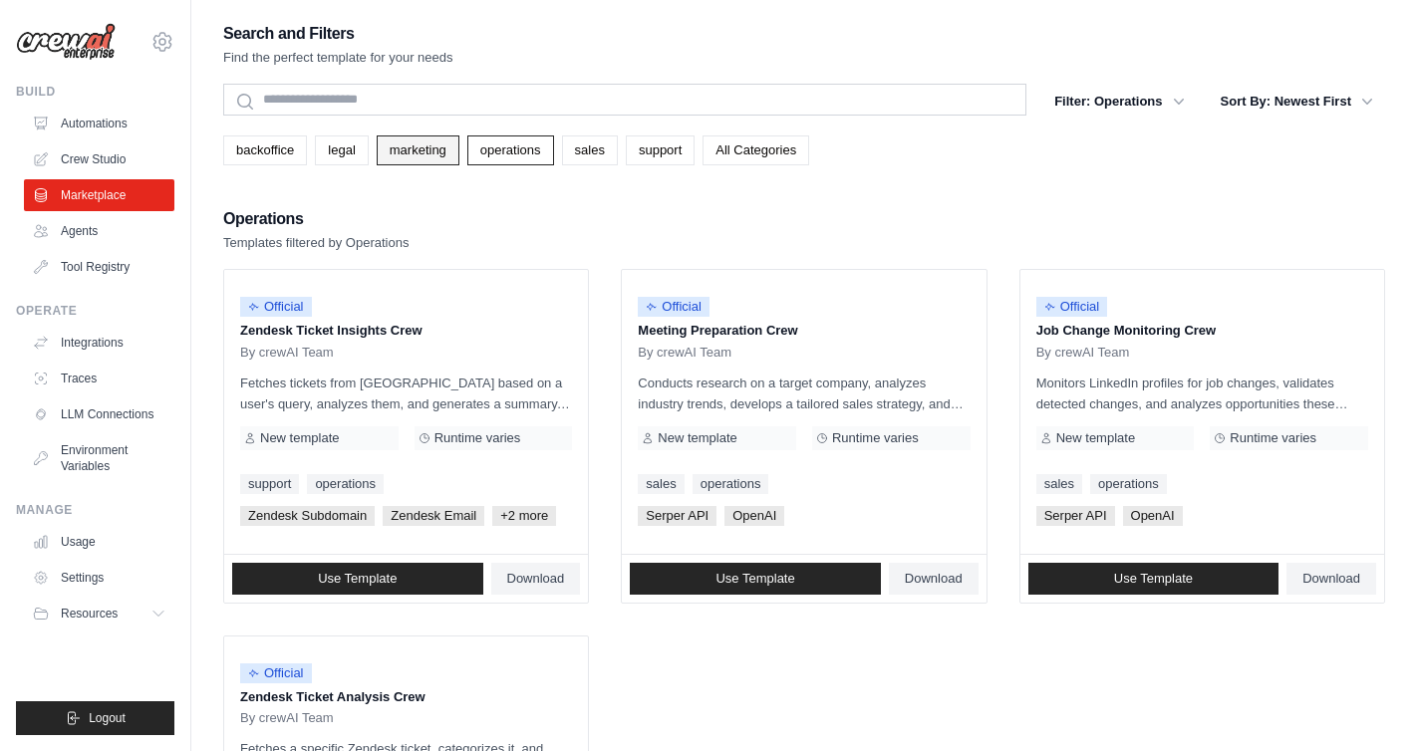
click at [431, 143] on link "marketing" at bounding box center [418, 150] width 83 height 30
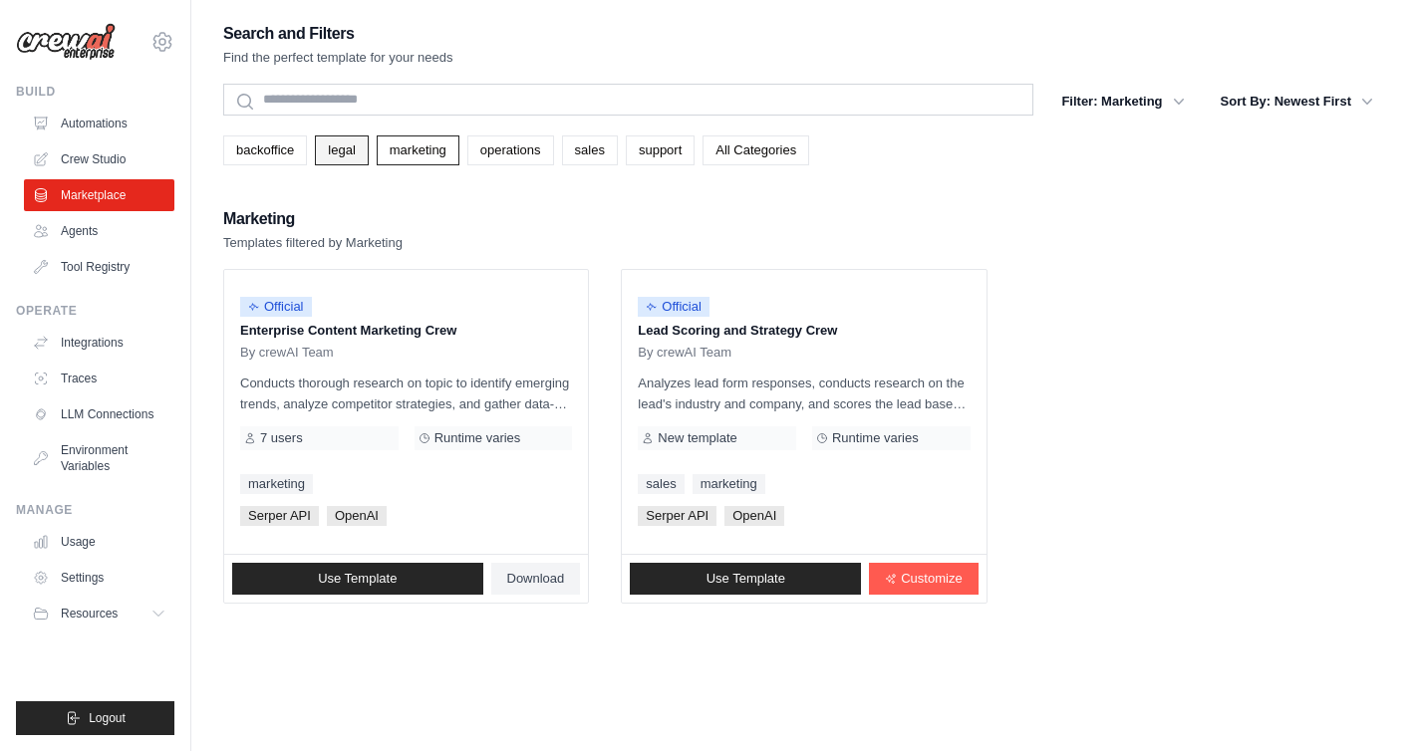
click at [356, 147] on link "legal" at bounding box center [341, 150] width 53 height 30
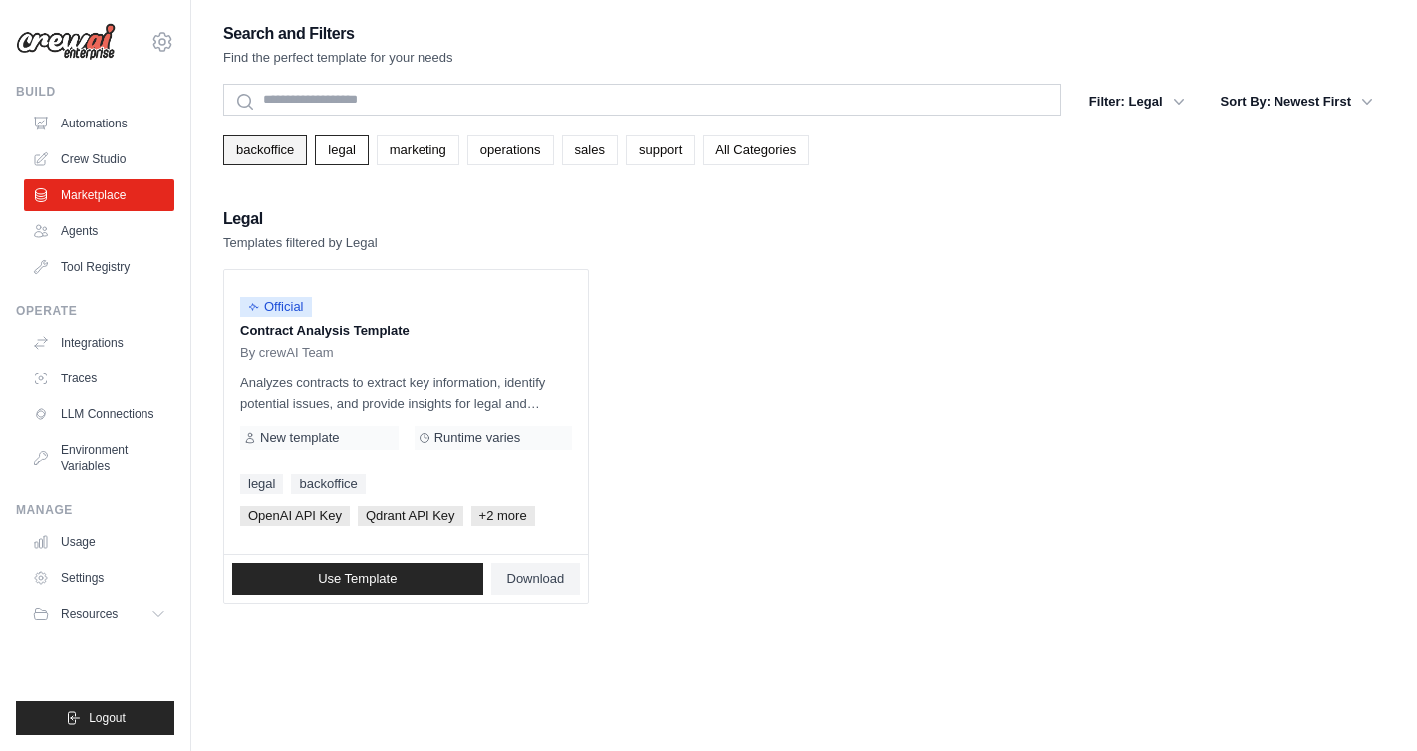
click at [279, 154] on link "backoffice" at bounding box center [265, 150] width 84 height 30
click at [118, 164] on link "Crew Studio" at bounding box center [101, 159] width 150 height 32
